Goal: Check status

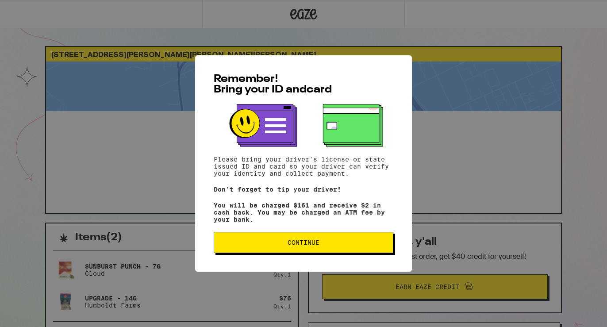
click at [302, 245] on span "Continue" at bounding box center [304, 242] width 32 height 6
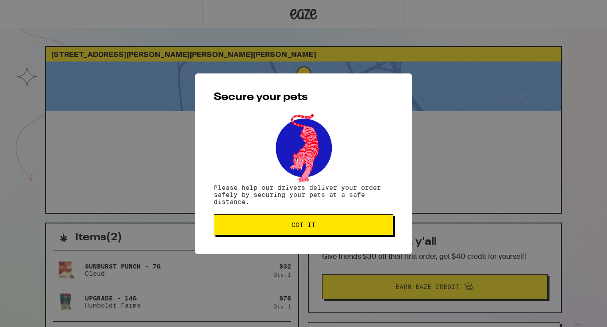
click at [285, 215] on button "Got it" at bounding box center [304, 224] width 180 height 21
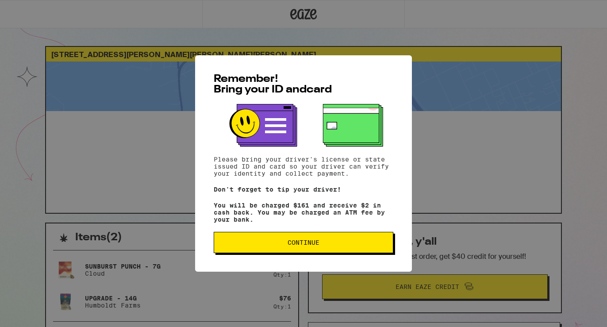
click at [281, 253] on button "Continue" at bounding box center [304, 242] width 180 height 21
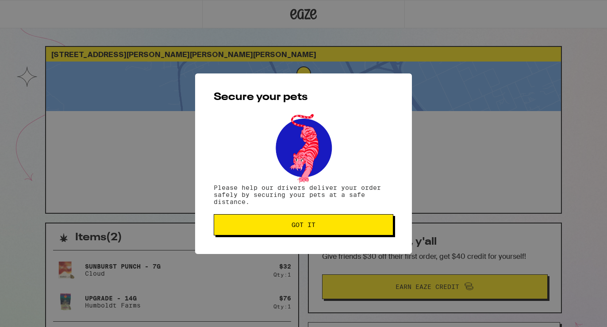
click at [306, 217] on button "Got it" at bounding box center [304, 224] width 180 height 21
